Goal: Navigation & Orientation: Find specific page/section

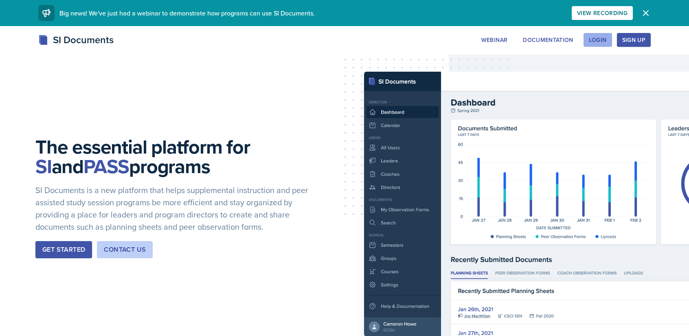
click at [601, 40] on div "Login" at bounding box center [598, 40] width 18 height 7
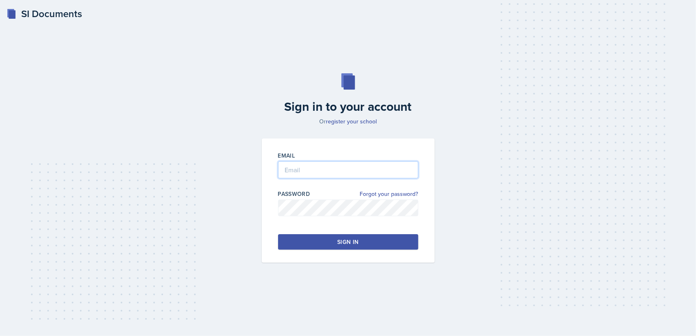
click at [339, 171] on input "email" at bounding box center [348, 169] width 140 height 17
type input "djp0022"
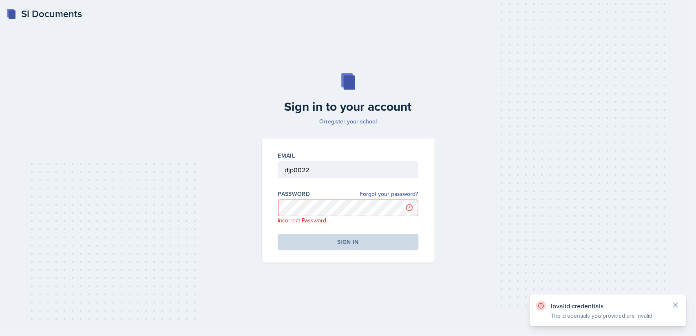
click at [363, 121] on link "register your school" at bounding box center [351, 121] width 51 height 8
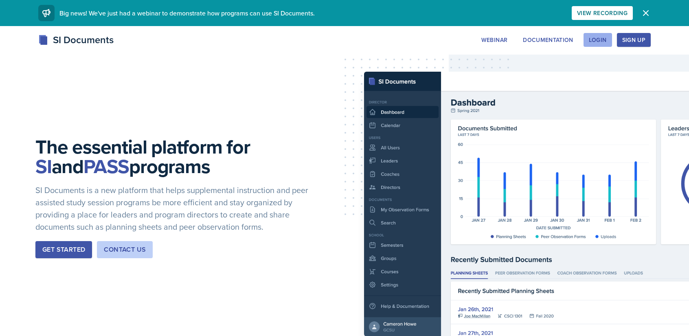
click at [601, 40] on div "Login" at bounding box center [598, 40] width 18 height 7
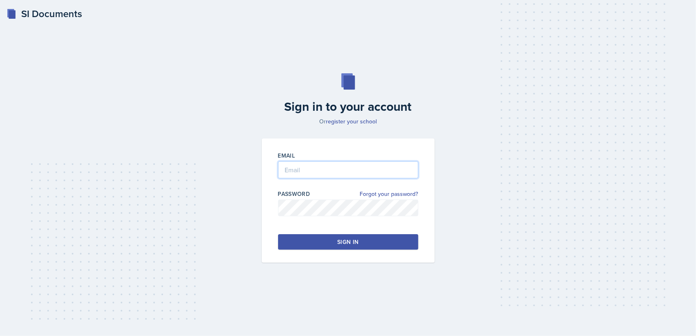
click at [314, 168] on input "email" at bounding box center [348, 169] width 140 height 17
type input "[EMAIL_ADDRESS][DOMAIN_NAME]"
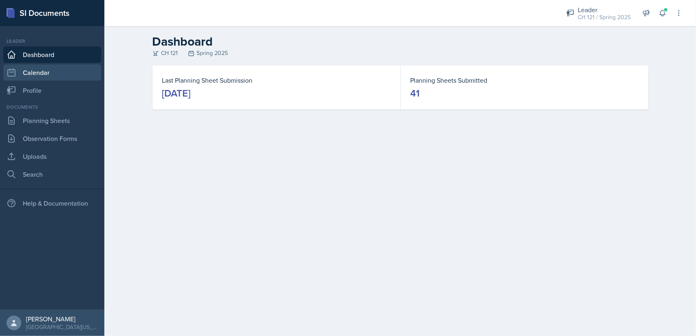
click at [58, 75] on link "Calendar" at bounding box center [52, 72] width 98 height 16
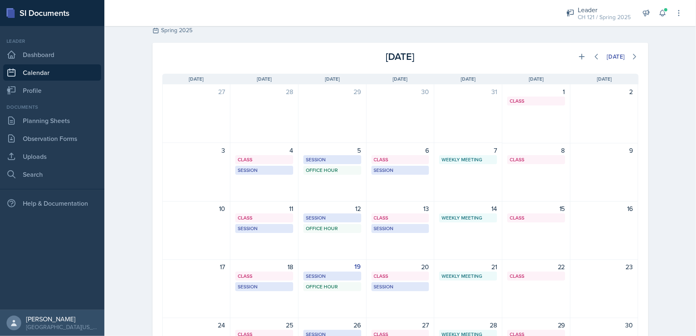
scroll to position [24, 0]
click at [593, 17] on div "CH 121 / Spring 2025" at bounding box center [603, 17] width 53 height 9
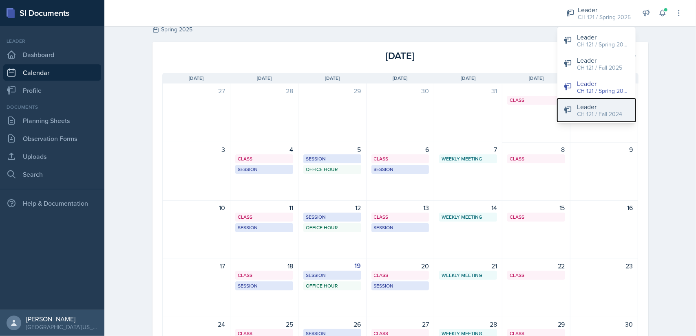
click at [606, 106] on div "Leader" at bounding box center [599, 107] width 45 height 10
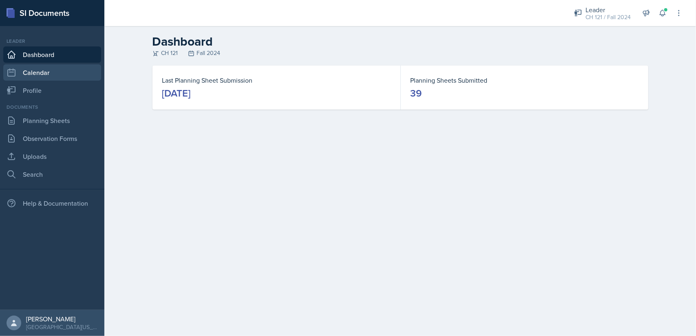
click at [46, 73] on link "Calendar" at bounding box center [52, 72] width 98 height 16
